Goal: Information Seeking & Learning: Learn about a topic

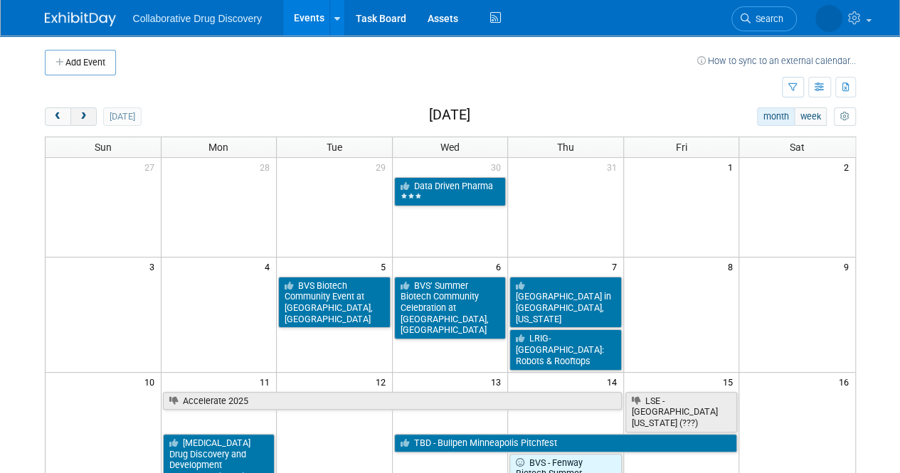
click at [81, 117] on span "next" at bounding box center [83, 116] width 11 height 9
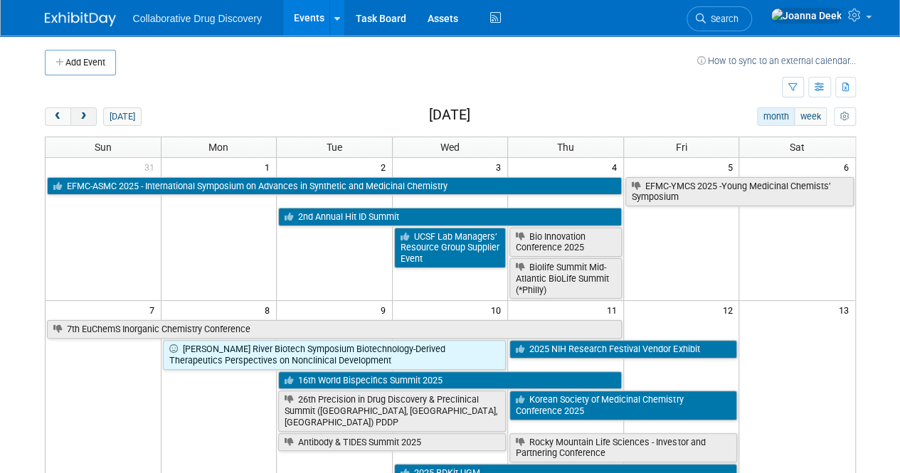
click at [83, 112] on span "next" at bounding box center [83, 116] width 11 height 9
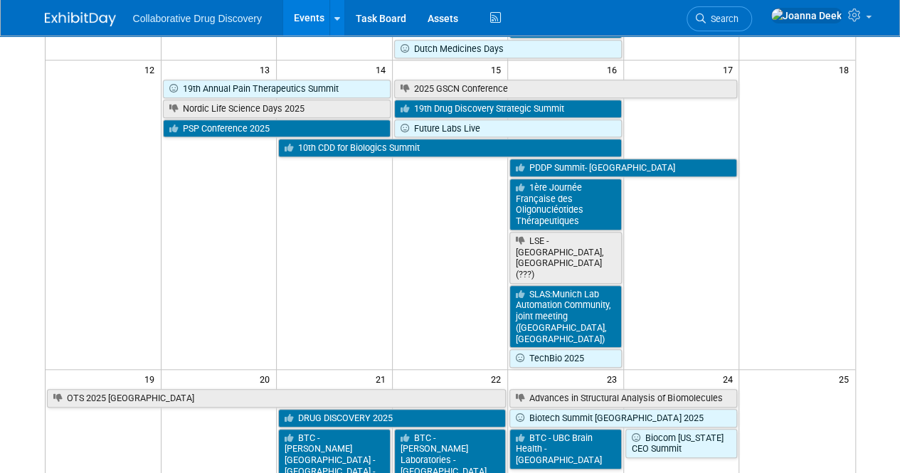
scroll to position [498, 0]
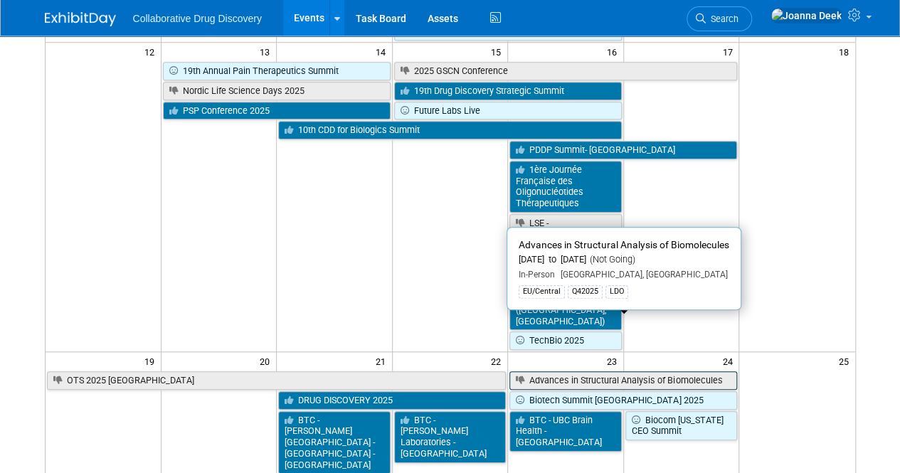
click at [688, 371] on link "Advances in Structural Analysis of Biomolecules" at bounding box center [623, 380] width 228 height 18
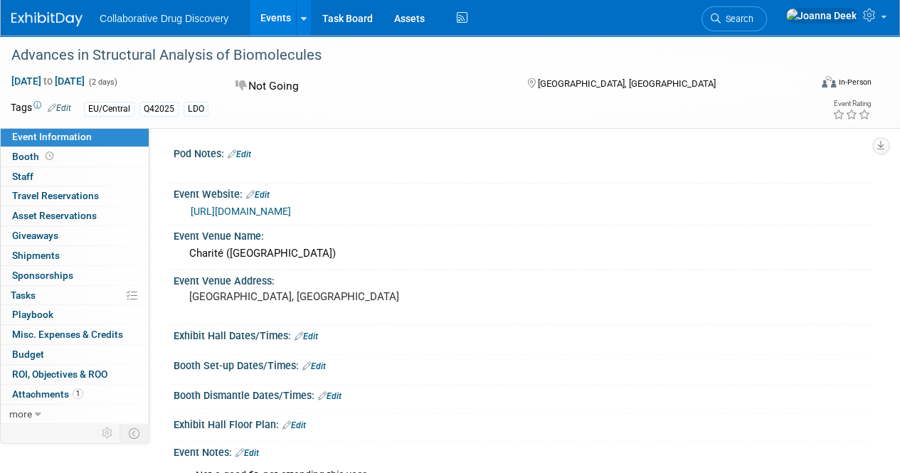
click at [290, 210] on link "[URL][DOMAIN_NAME]" at bounding box center [241, 211] width 100 height 11
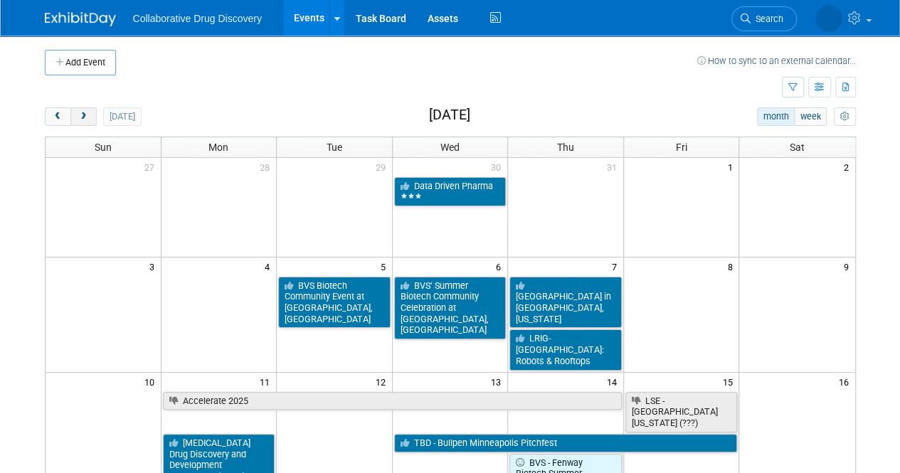
click at [82, 117] on span "next" at bounding box center [83, 116] width 11 height 9
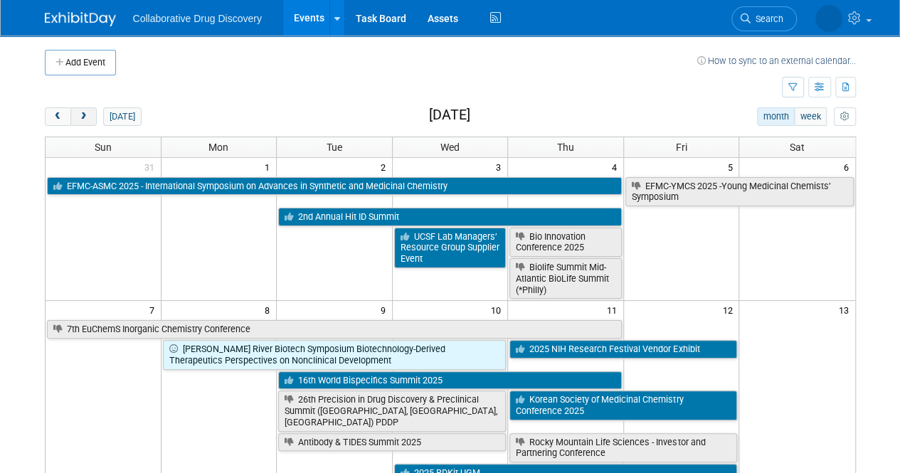
click at [90, 109] on button "next" at bounding box center [83, 116] width 26 height 18
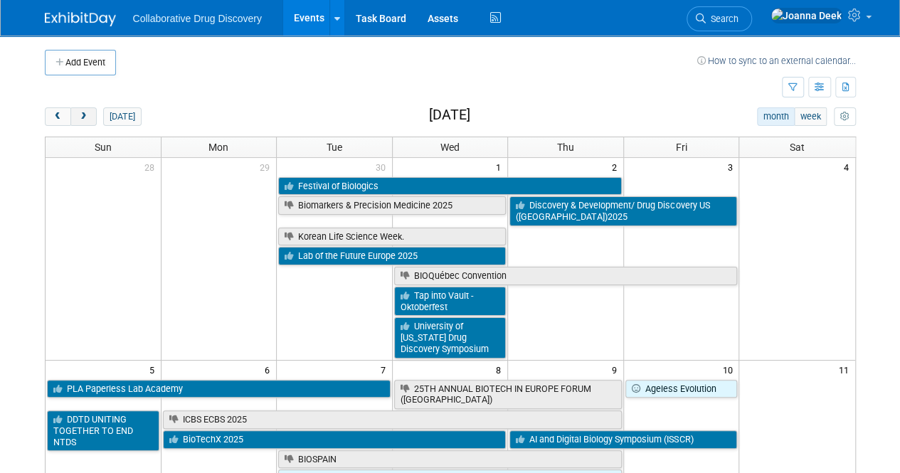
click at [90, 109] on button "next" at bounding box center [83, 116] width 26 height 18
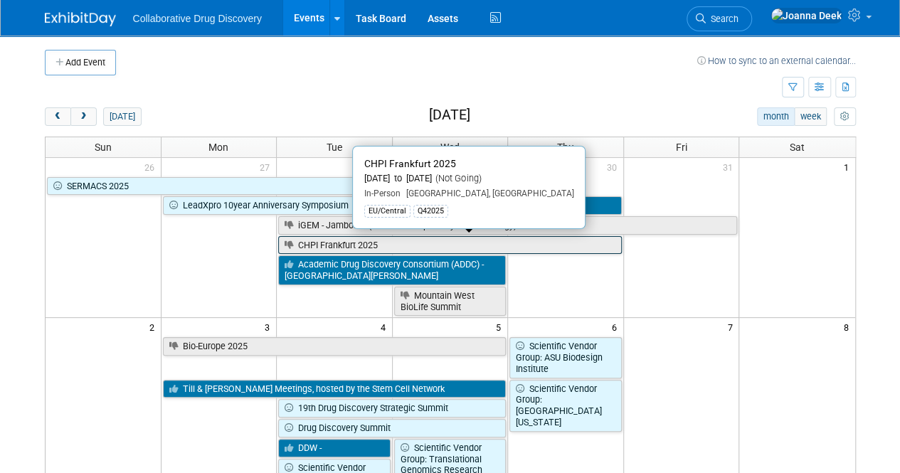
click at [401, 242] on link "CHPI Frankfurt 2025" at bounding box center [449, 245] width 343 height 18
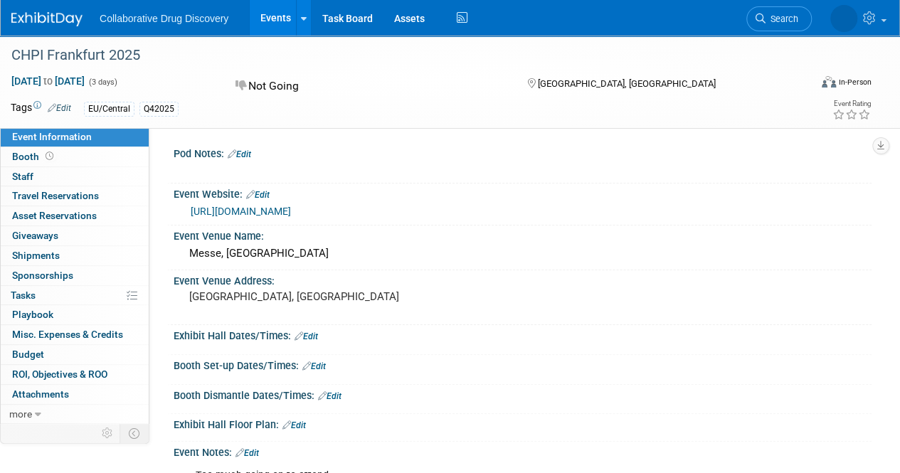
click at [291, 210] on link "https://www.cphi.com/europe/en/exhibit/exhibit/why-exhibit.html" at bounding box center [241, 211] width 100 height 11
click at [859, 18] on link at bounding box center [857, 18] width 70 height 36
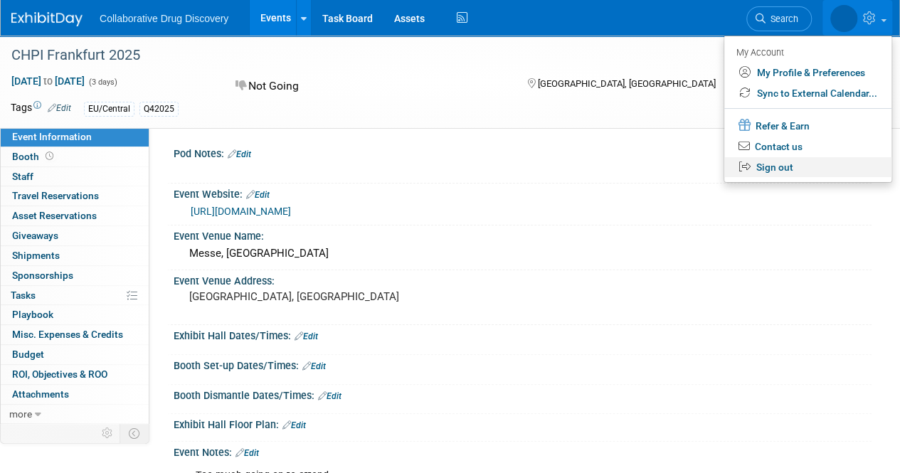
click at [791, 166] on link "Sign out" at bounding box center [807, 167] width 167 height 21
